Goal: Download file/media

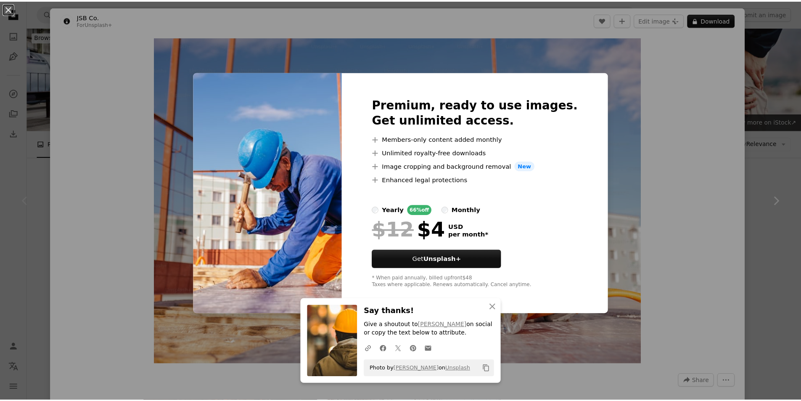
scroll to position [210, 0]
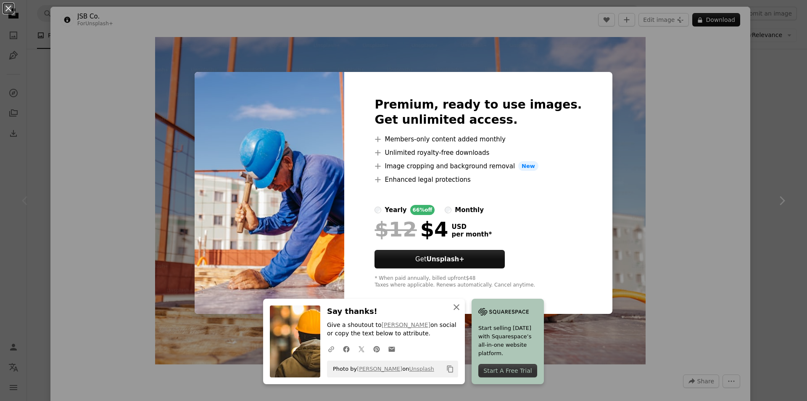
click at [455, 306] on icon "An X shape" at bounding box center [456, 307] width 10 height 10
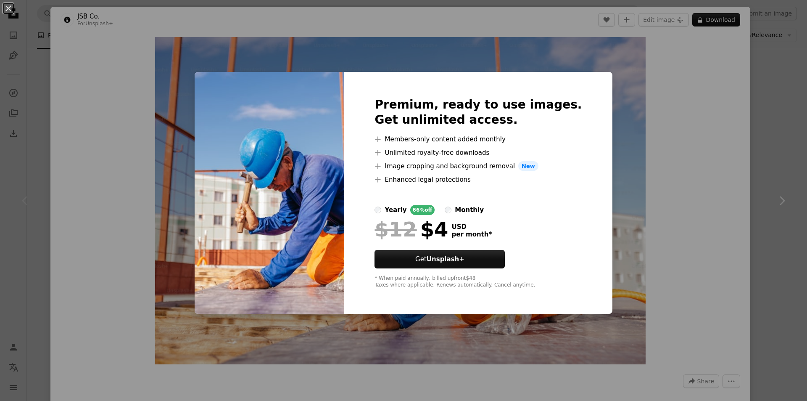
click at [693, 117] on div "An X shape Premium, ready to use images. Get unlimited access. A plus sign Memb…" at bounding box center [403, 200] width 807 height 401
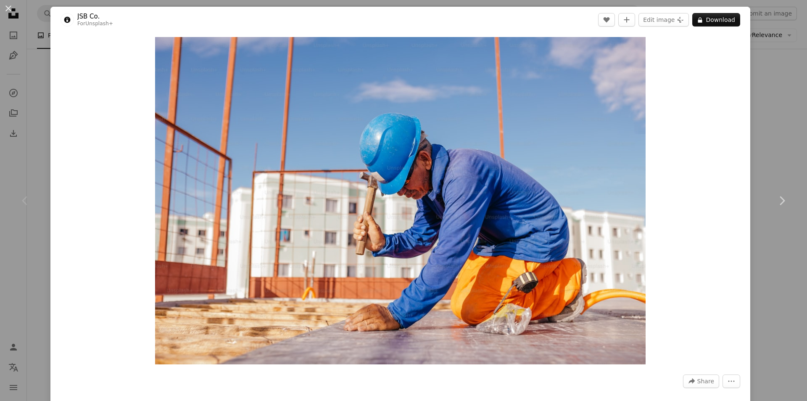
click at [787, 25] on div "An X shape Chevron left Chevron right JSB Co. For Unsplash+ A heart A plus sign…" at bounding box center [403, 200] width 807 height 401
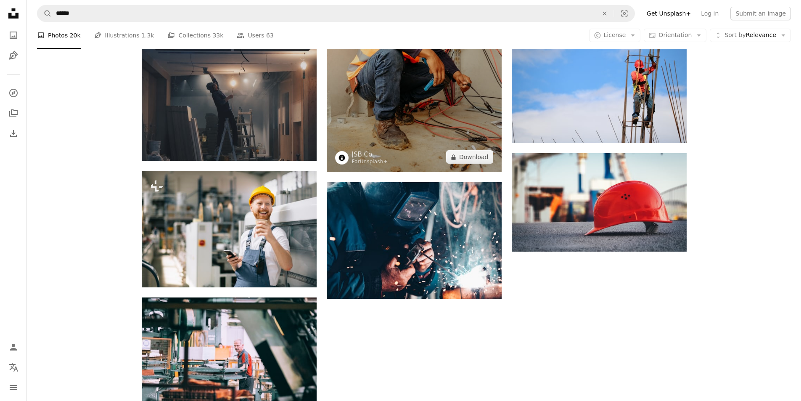
scroll to position [852, 0]
